Goal: Communication & Community: Participate in discussion

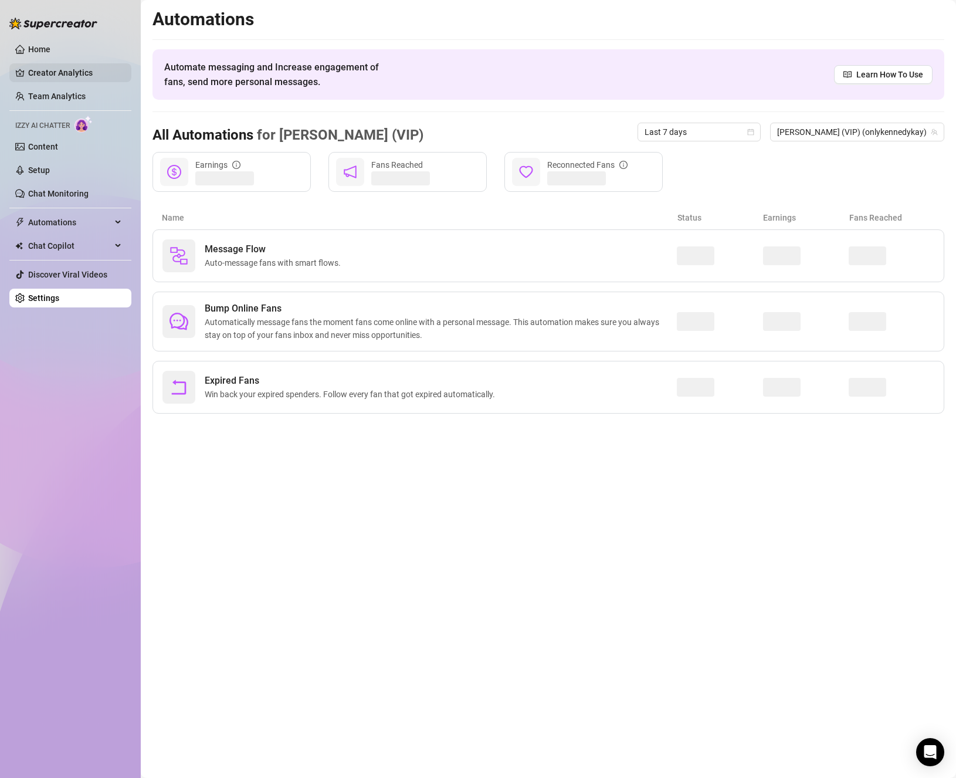
click at [58, 74] on link "Creator Analytics" at bounding box center [75, 72] width 94 height 19
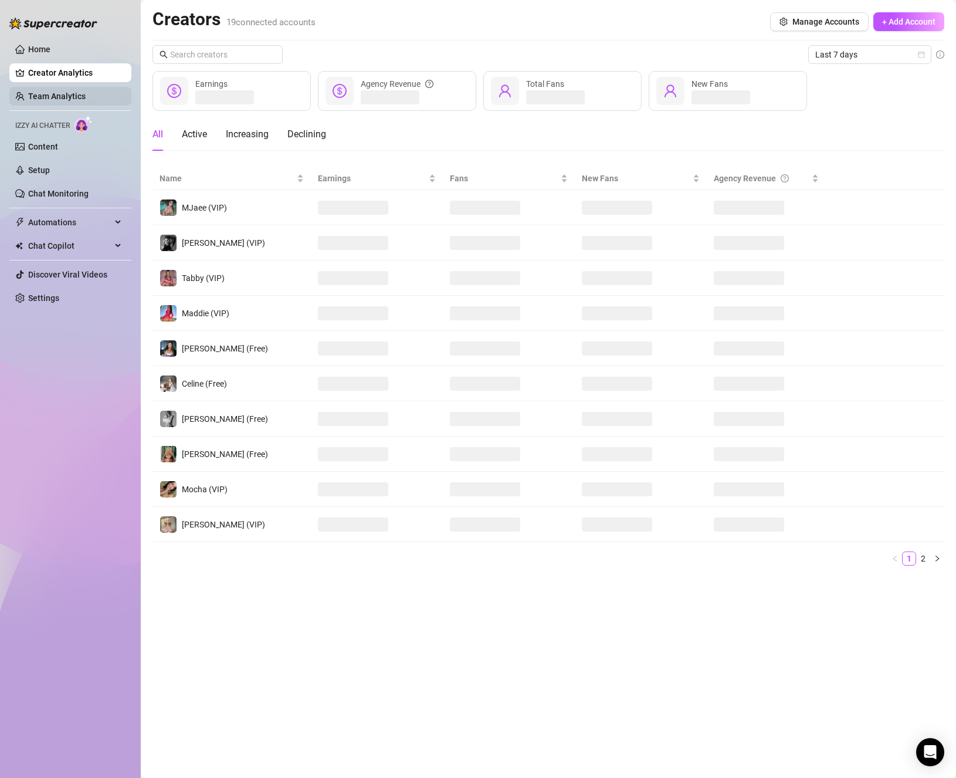
click at [62, 93] on link "Team Analytics" at bounding box center [56, 96] width 57 height 9
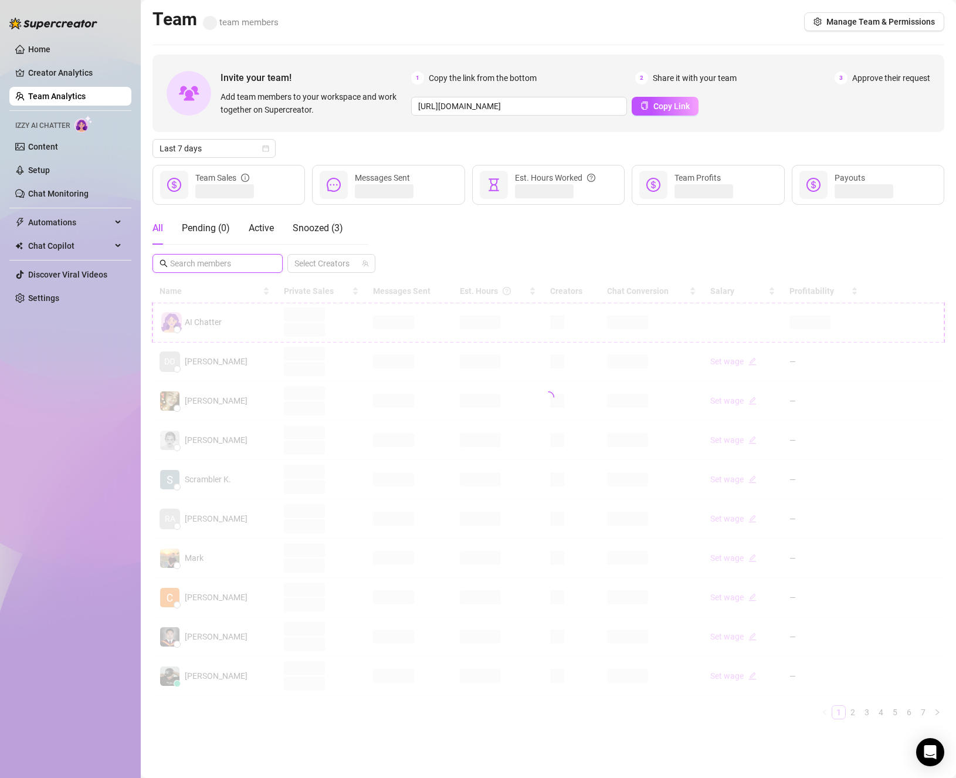
click at [230, 268] on input "text" at bounding box center [218, 263] width 96 height 13
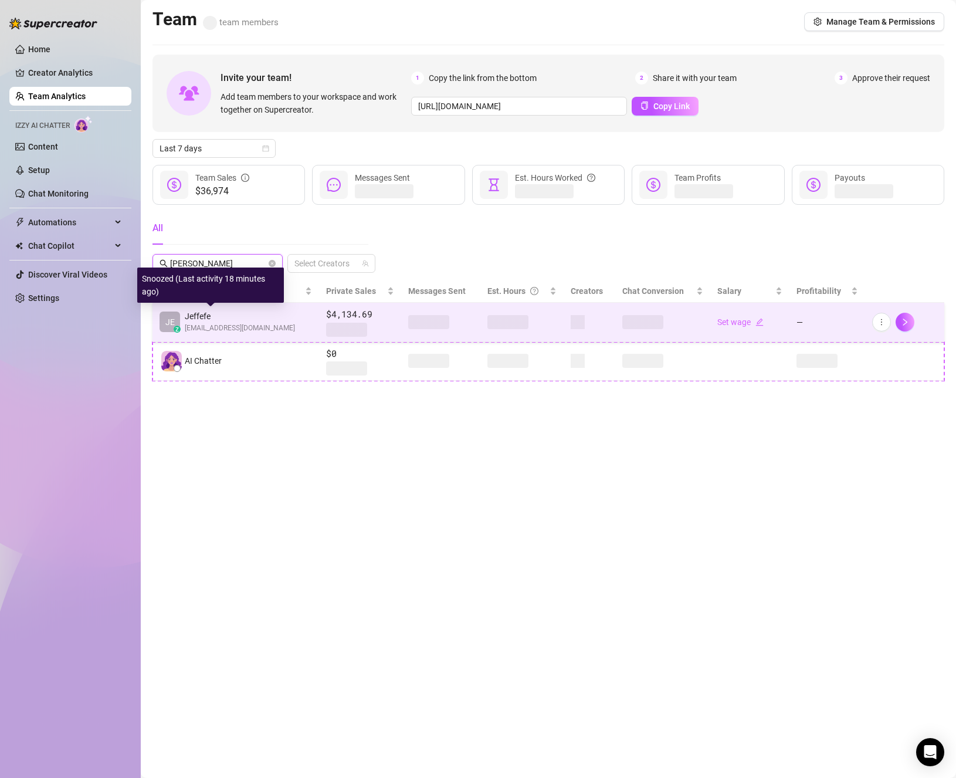
type input "jeff"
click at [215, 316] on span "Jeffefe" at bounding box center [240, 316] width 110 height 13
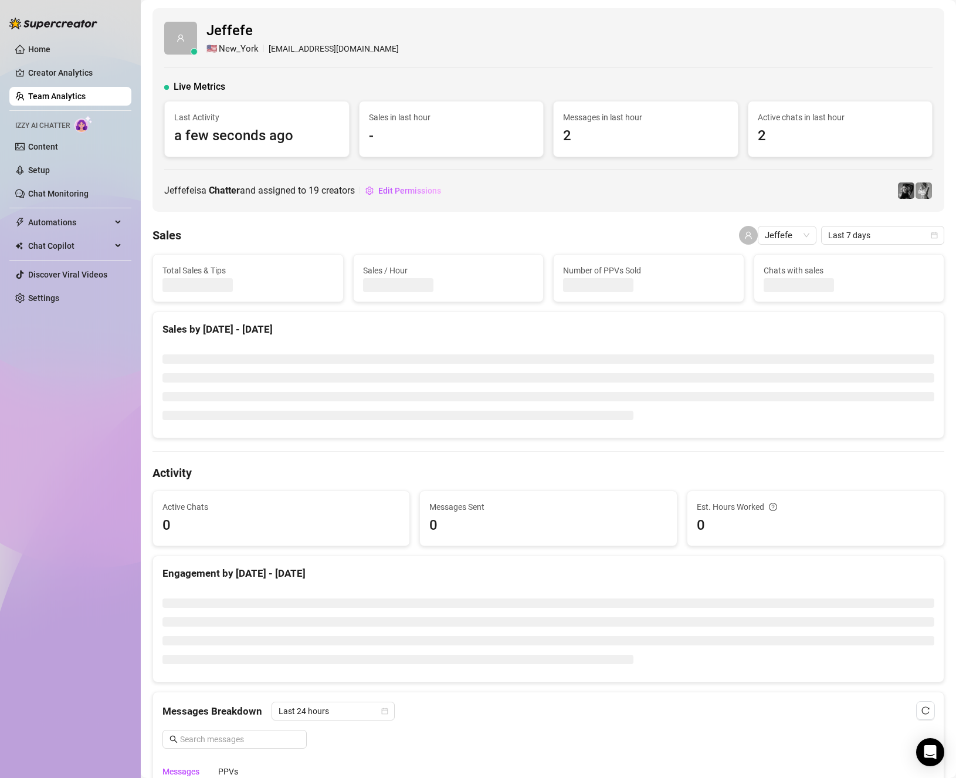
click at [598, 90] on div "Live Metrics" at bounding box center [548, 87] width 769 height 14
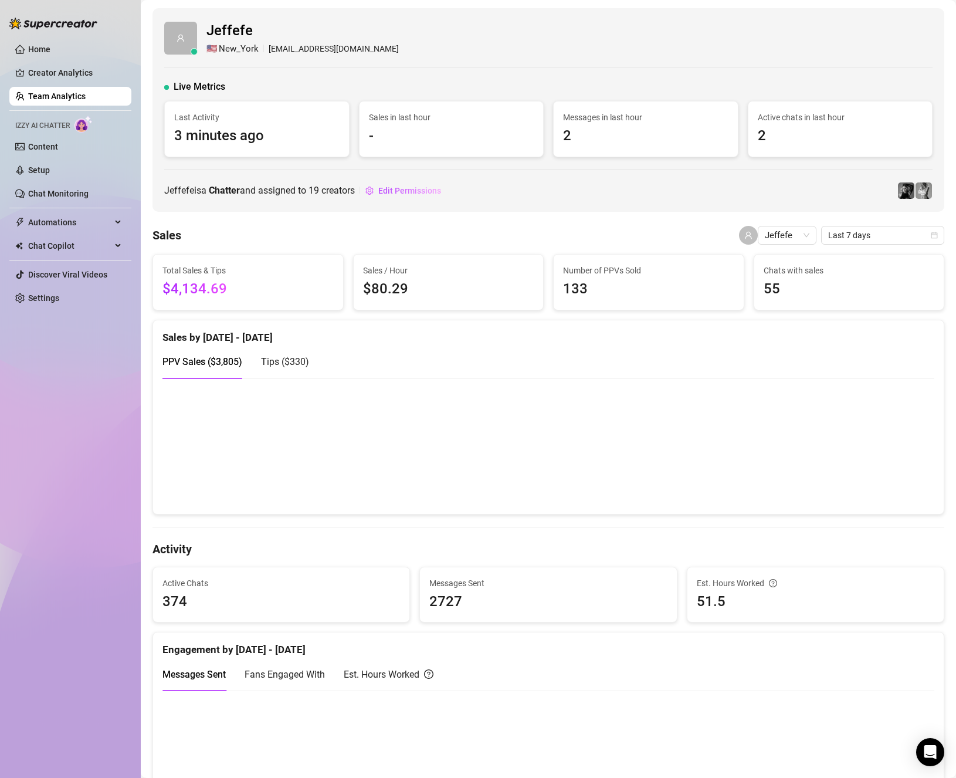
click at [96, 329] on div "Home Creator Analytics Team Analytics Izzy AI Chatter Content Setup Chat Monito…" at bounding box center [70, 383] width 122 height 767
